Goal: Task Accomplishment & Management: Manage account settings

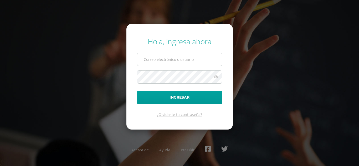
type input "[EMAIL_ADDRESS][DOMAIN_NAME]"
click at [177, 59] on input "[EMAIL_ADDRESS][DOMAIN_NAME]" at bounding box center [179, 59] width 85 height 13
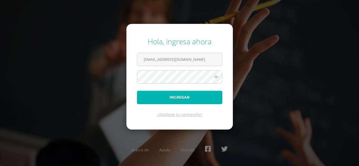
click at [188, 101] on button "Ingresar" at bounding box center [179, 97] width 85 height 13
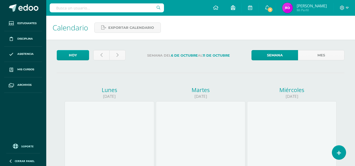
click at [235, 7] on icon at bounding box center [233, 7] width 4 height 5
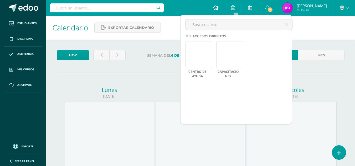
click at [216, 8] on link at bounding box center [216, 8] width 18 height 16
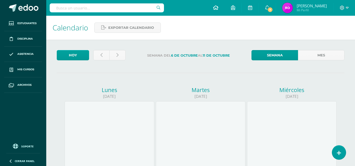
click at [216, 8] on link at bounding box center [216, 8] width 18 height 16
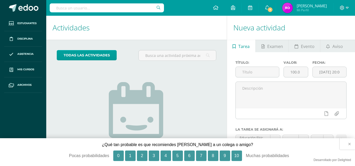
click at [350, 144] on button "×" at bounding box center [348, 145] width 16 height 12
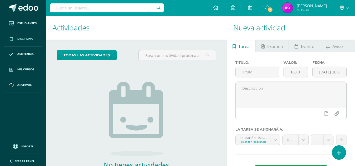
click at [34, 39] on link "Disciplina" at bounding box center [23, 39] width 38 height 16
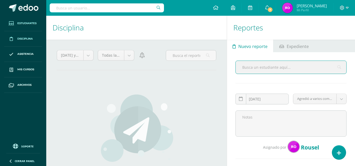
click at [24, 22] on span "Estudiantes" at bounding box center [26, 23] width 19 height 4
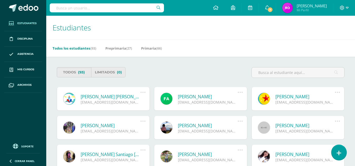
click at [338, 157] on link at bounding box center [338, 152] width 15 height 15
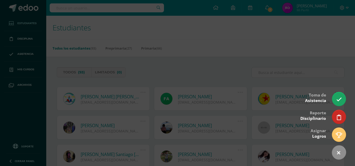
click at [109, 92] on div at bounding box center [177, 83] width 355 height 166
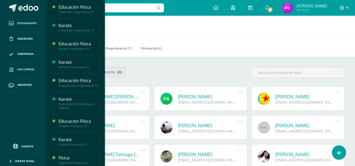
click at [31, 70] on span "Mis cursos" at bounding box center [25, 70] width 17 height 4
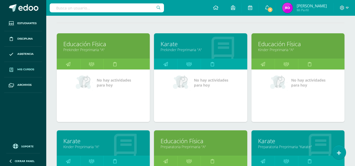
scroll to position [64, 0]
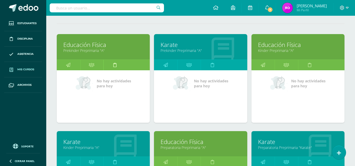
click at [115, 65] on icon at bounding box center [114, 65] width 3 height 10
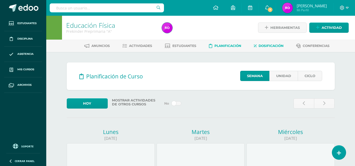
click at [262, 46] on span "Dosificación" at bounding box center [271, 46] width 25 height 4
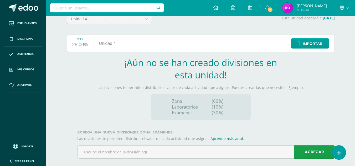
scroll to position [56, 0]
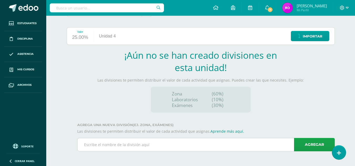
click at [171, 143] on input "text" at bounding box center [206, 145] width 257 height 13
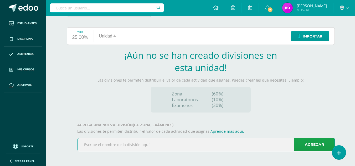
type input "ZONA"
click at [312, 149] on link "Agregar" at bounding box center [314, 144] width 41 height 13
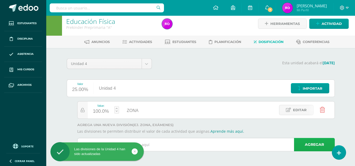
scroll to position [4, 0]
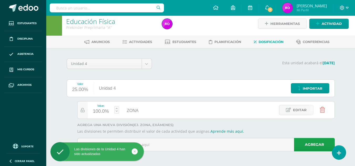
click at [102, 112] on div "100.0%" at bounding box center [101, 111] width 16 height 8
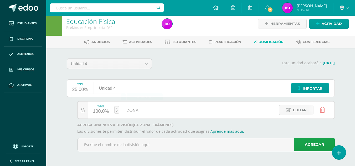
click at [235, 122] on div "Valor 25.00% Unidad 4 Importar Value: 100.0% ZONA ZONA Editar ¡Aún no se han cr…" at bounding box center [201, 118] width 268 height 76
click at [116, 111] on link at bounding box center [116, 109] width 5 height 7
type input "100"
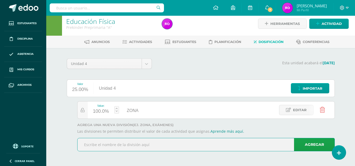
click at [125, 147] on input "text" at bounding box center [206, 145] width 257 height 13
click at [179, 140] on input "EXÁMEN" at bounding box center [206, 145] width 257 height 13
type input "EXÁMEN EDUCACIÓN FÍSICA"
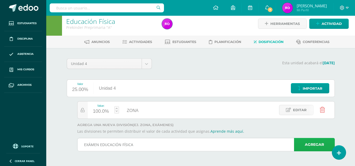
click at [299, 146] on link "Agregar" at bounding box center [314, 144] width 41 height 13
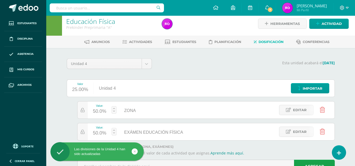
click at [101, 112] on div "50.0%" at bounding box center [99, 111] width 13 height 8
type input "70"
click at [60, 121] on div "Unidad 4 Unidad 1 Unidad 2 Unidad 3 Unidad 4 Esta unidad acabará el 18/10/2025 …" at bounding box center [200, 118] width 289 height 140
